Goal: Transaction & Acquisition: Purchase product/service

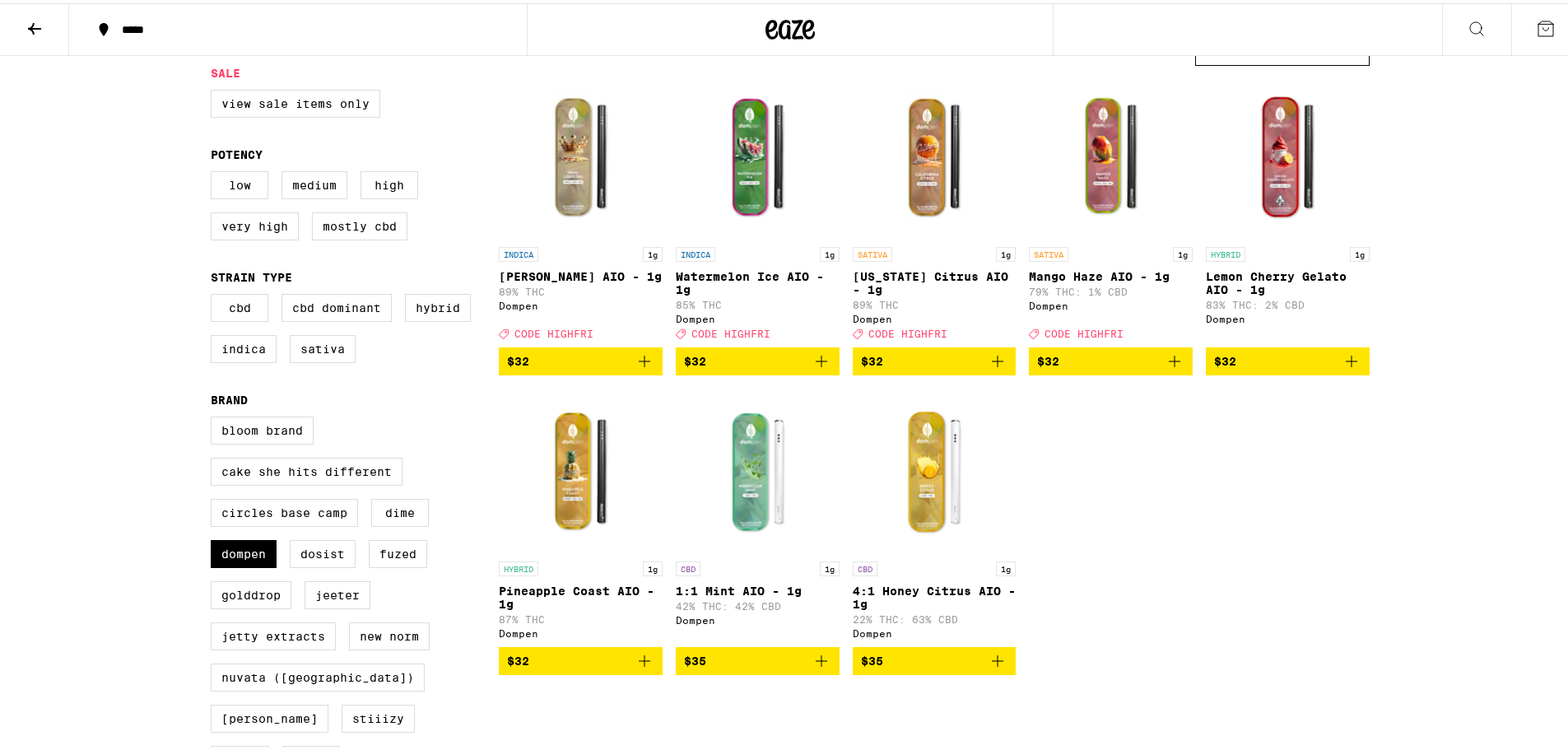
click at [27, 26] on icon at bounding box center [35, 25] width 20 height 20
